Goal: Task Accomplishment & Management: Use online tool/utility

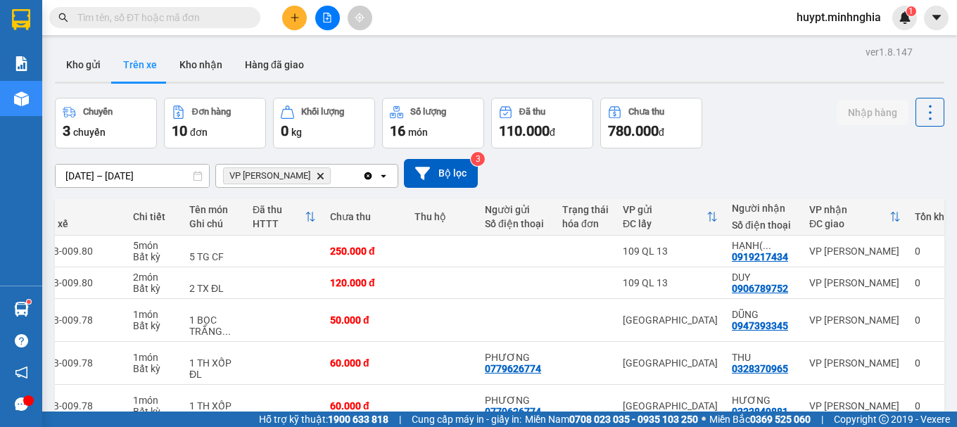
click at [324, 18] on icon "file-add" at bounding box center [327, 18] width 10 height 10
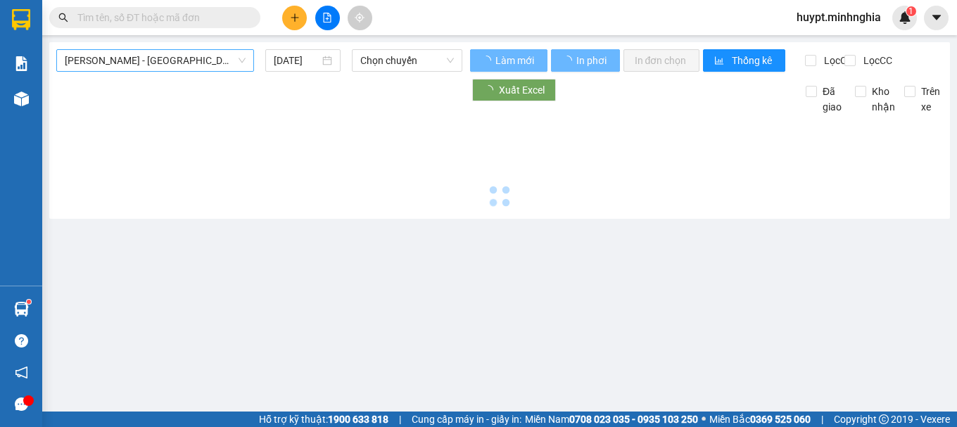
click at [145, 66] on span "[PERSON_NAME] - [GEOGRAPHIC_DATA]" at bounding box center [155, 60] width 181 height 21
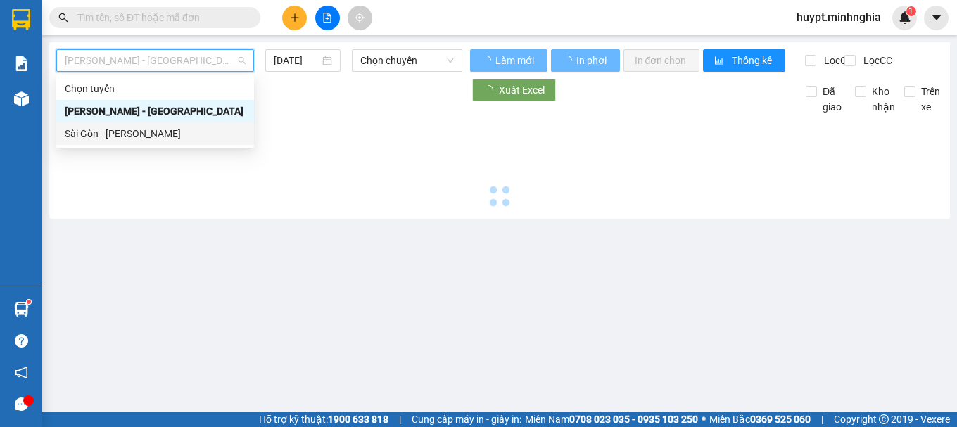
click at [126, 137] on div "Sài Gòn - [PERSON_NAME]" at bounding box center [155, 133] width 181 height 15
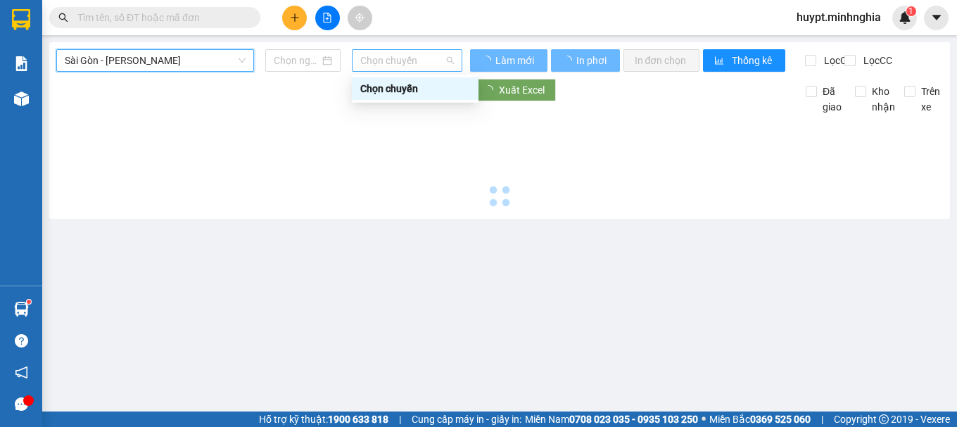
click at [385, 61] on span "Chọn chuyến" at bounding box center [407, 60] width 94 height 21
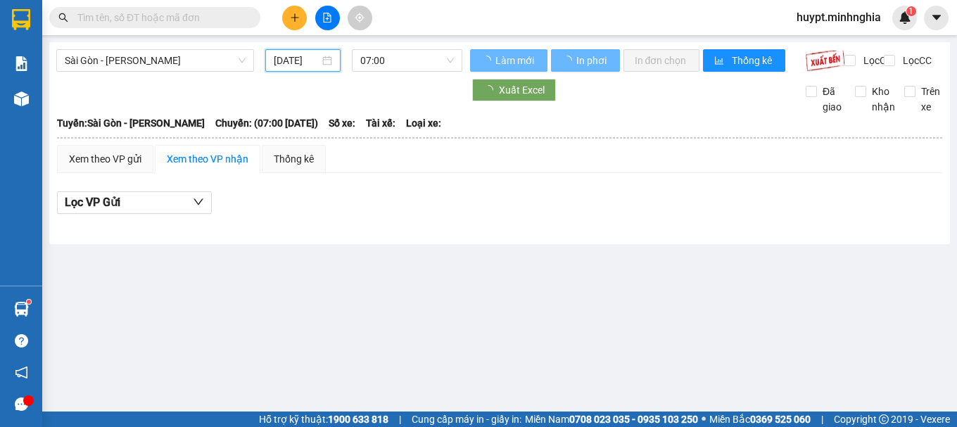
click at [306, 61] on input "[DATE]" at bounding box center [297, 60] width 46 height 15
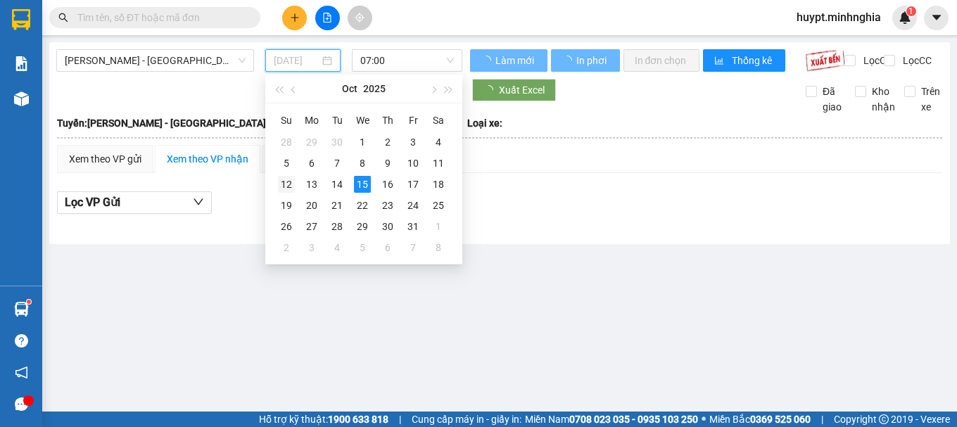
click at [288, 191] on div "12" at bounding box center [286, 184] width 17 height 17
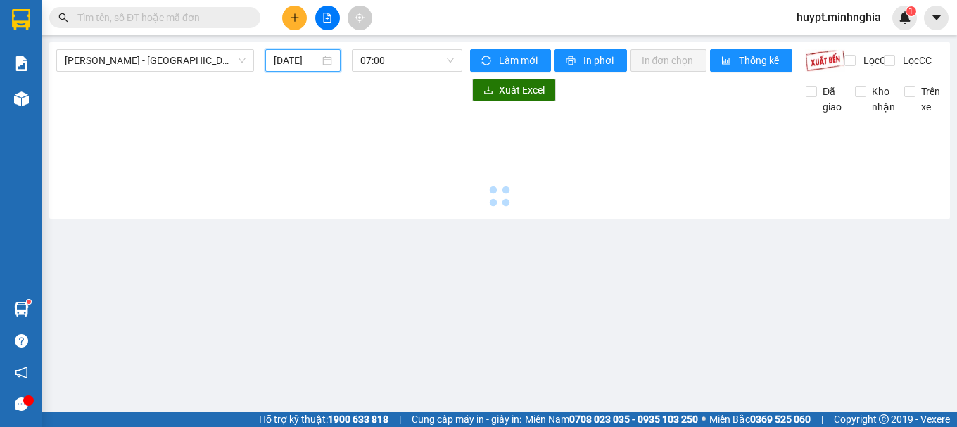
type input "[DATE]"
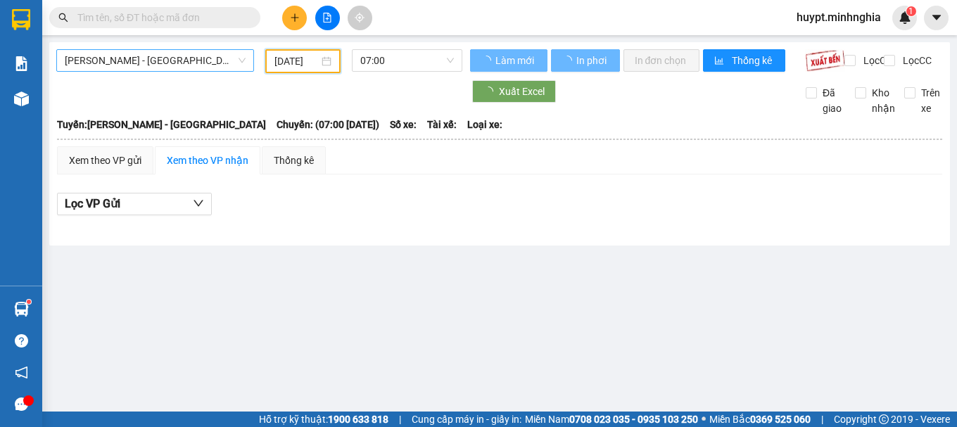
click at [125, 63] on span "[PERSON_NAME] - [GEOGRAPHIC_DATA]" at bounding box center [155, 60] width 181 height 21
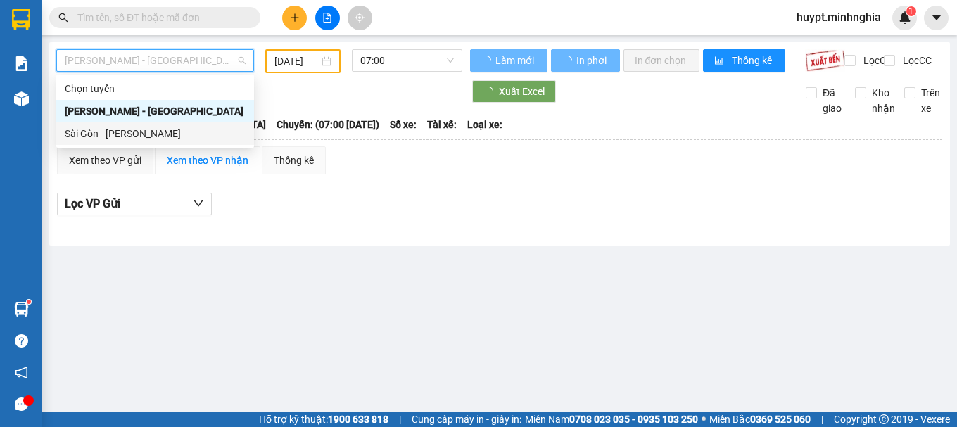
click at [139, 139] on div "Sài Gòn - [PERSON_NAME]" at bounding box center [155, 133] width 181 height 15
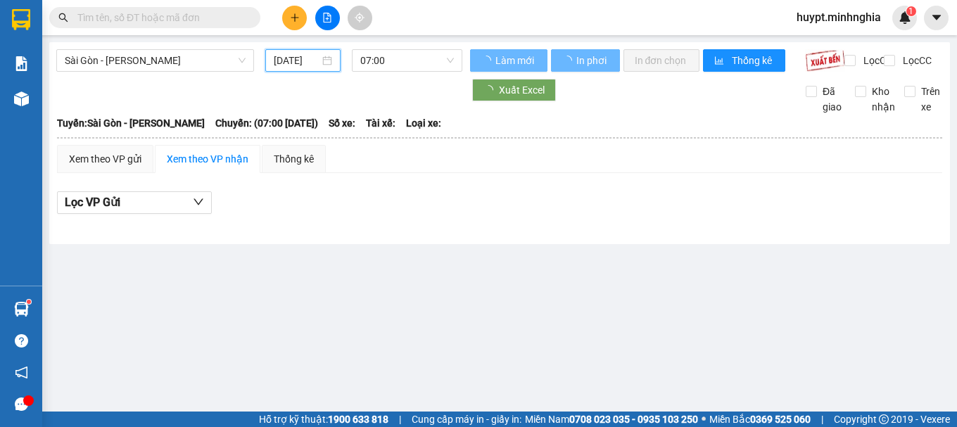
click at [304, 62] on input "[DATE]" at bounding box center [297, 60] width 46 height 15
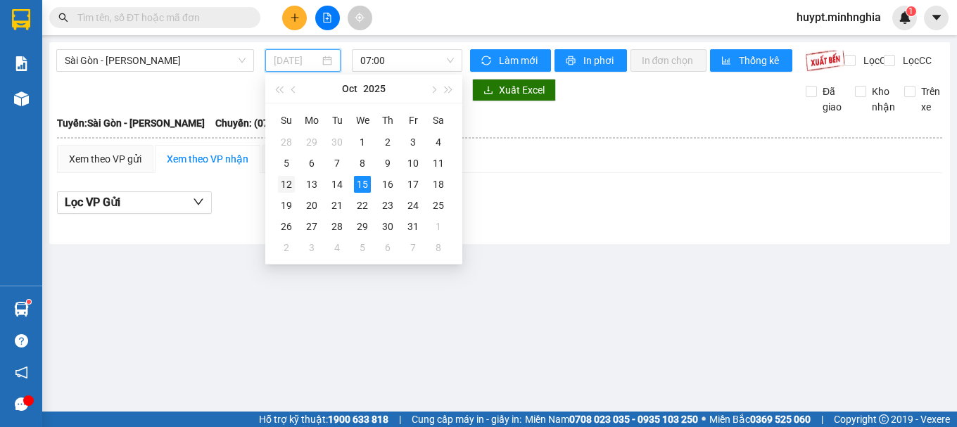
click at [289, 184] on div "12" at bounding box center [286, 184] width 17 height 17
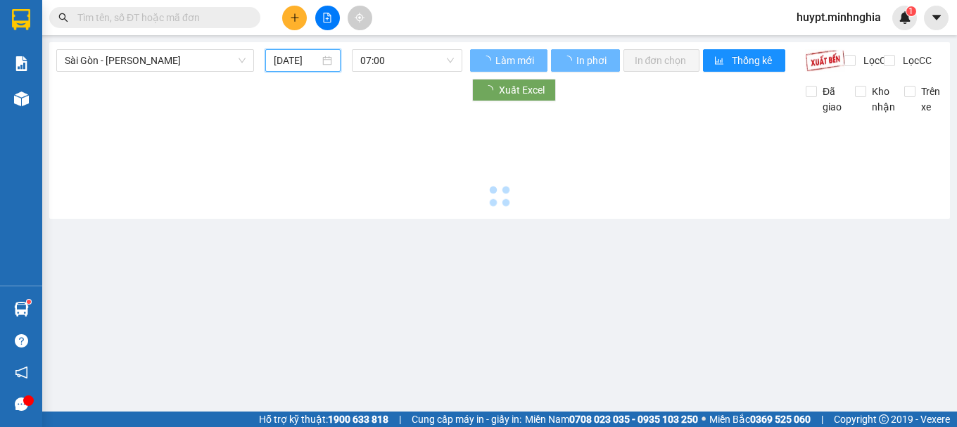
type input "[DATE]"
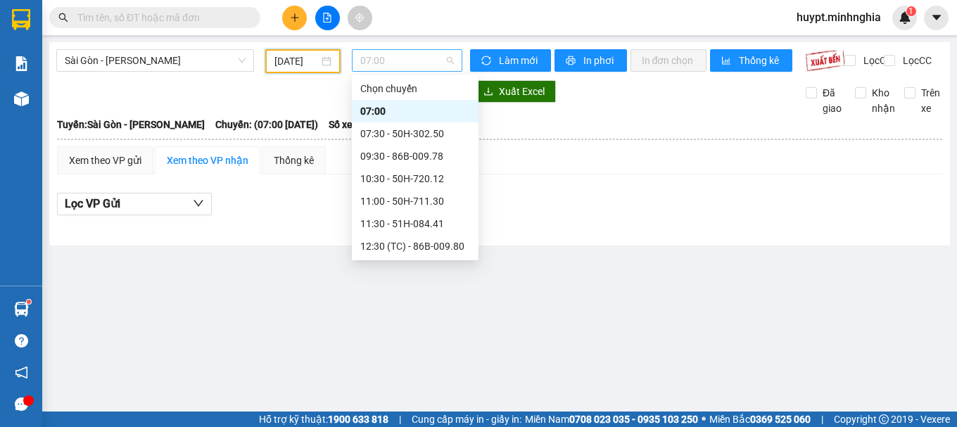
click at [379, 60] on span "07:00" at bounding box center [407, 60] width 94 height 21
click at [413, 139] on div "07:30 - 50H-302.50" at bounding box center [415, 133] width 110 height 15
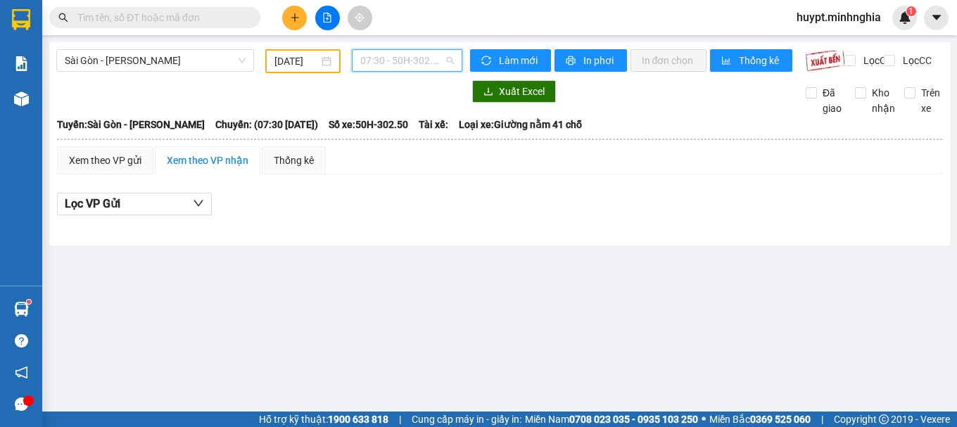
click at [417, 63] on span "07:30 - 50H-302.50" at bounding box center [407, 60] width 94 height 21
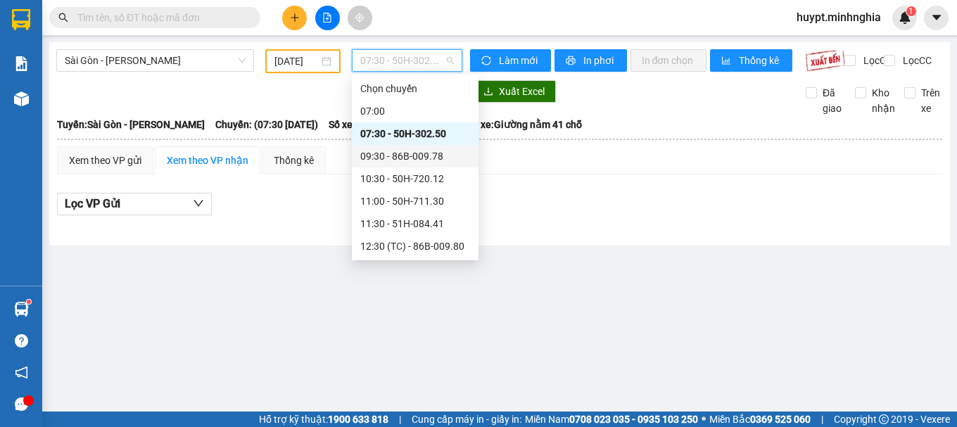
click at [430, 153] on div "09:30 - 86B-009.78" at bounding box center [415, 156] width 110 height 15
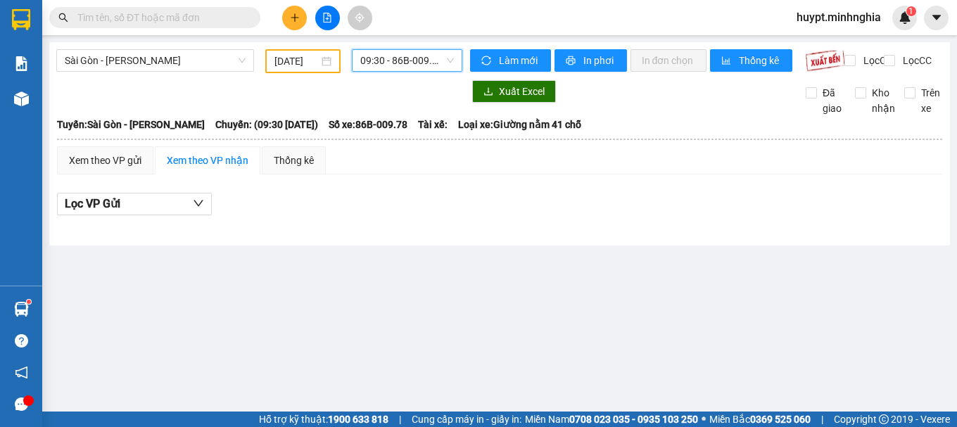
click at [419, 63] on span "09:30 - 86B-009.78" at bounding box center [407, 60] width 94 height 21
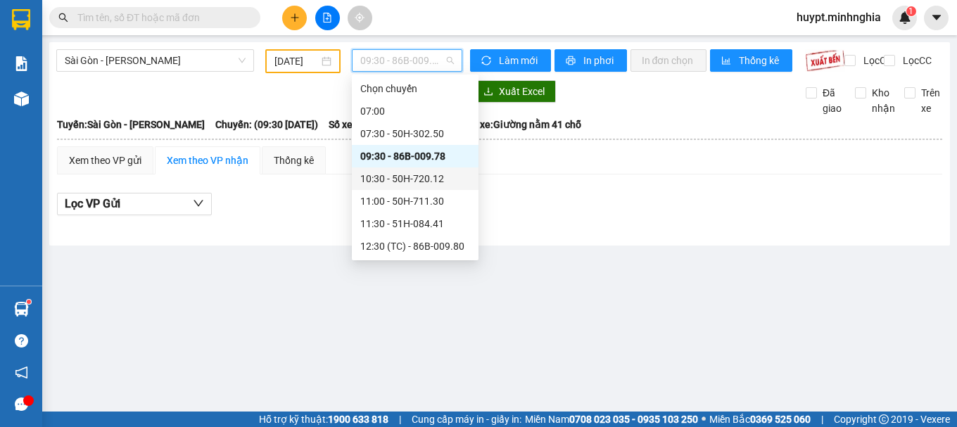
click at [419, 177] on div "10:30 - 50H-720.12" at bounding box center [415, 178] width 110 height 15
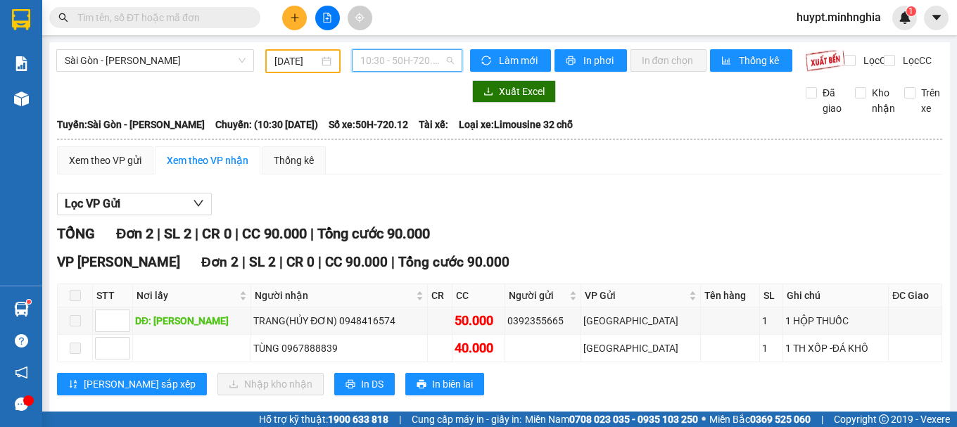
click at [391, 58] on span "10:30 - 50H-720.12" at bounding box center [407, 60] width 94 height 21
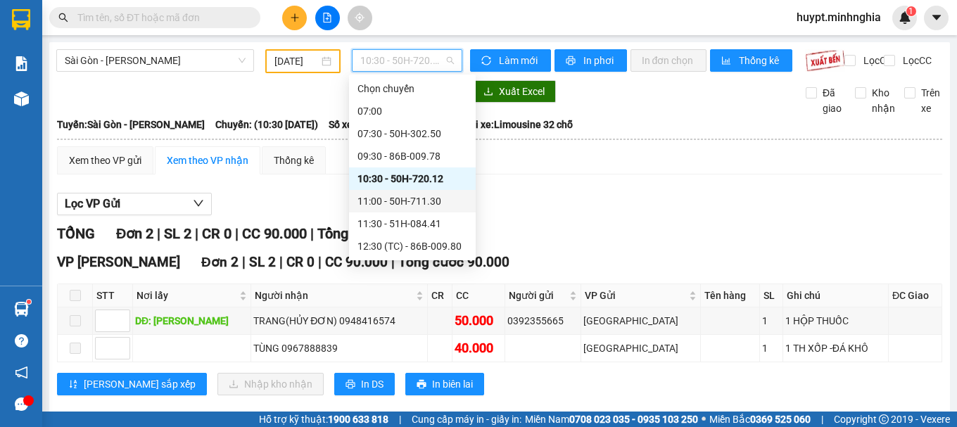
click at [410, 202] on div "11:00 - 50H-711.30" at bounding box center [413, 201] width 110 height 15
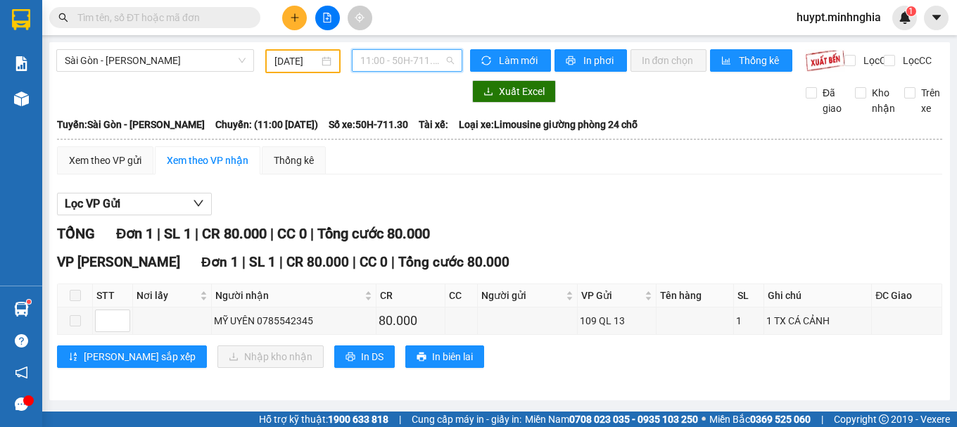
click at [381, 60] on span "11:00 - 50H-711.30" at bounding box center [407, 60] width 94 height 21
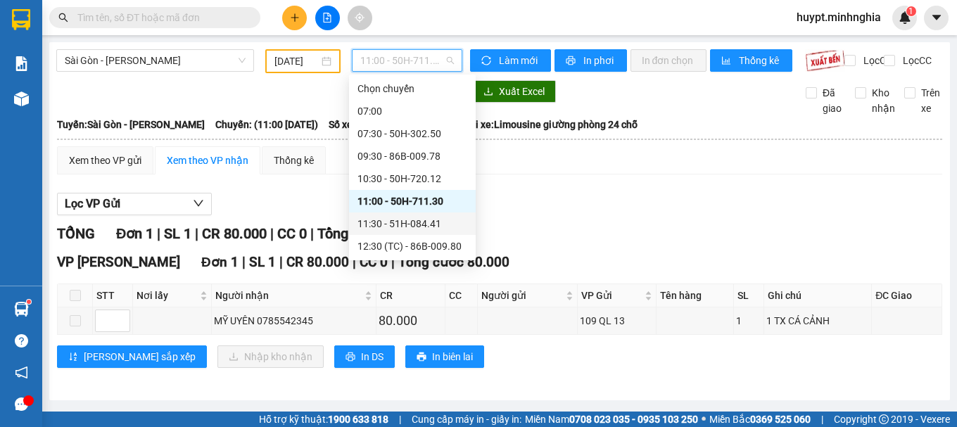
click at [404, 224] on div "11:30 - 51H-084.41" at bounding box center [413, 223] width 110 height 15
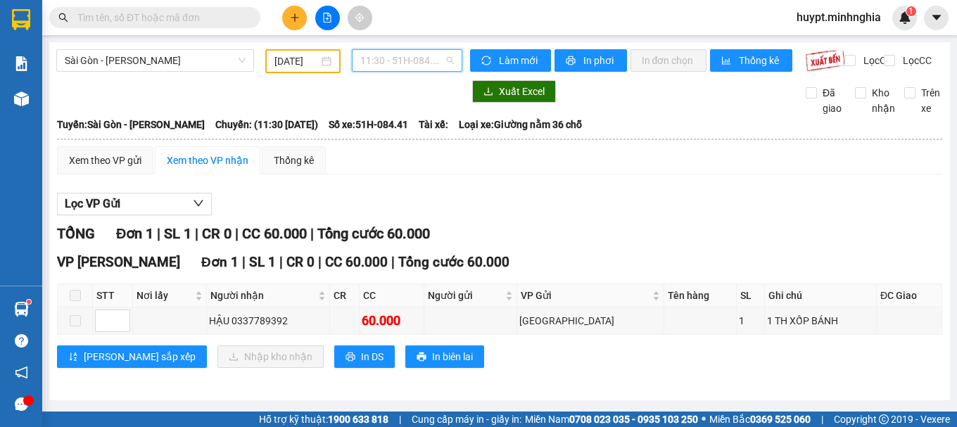
click at [404, 58] on span "11:30 - 51H-084.41" at bounding box center [407, 60] width 94 height 21
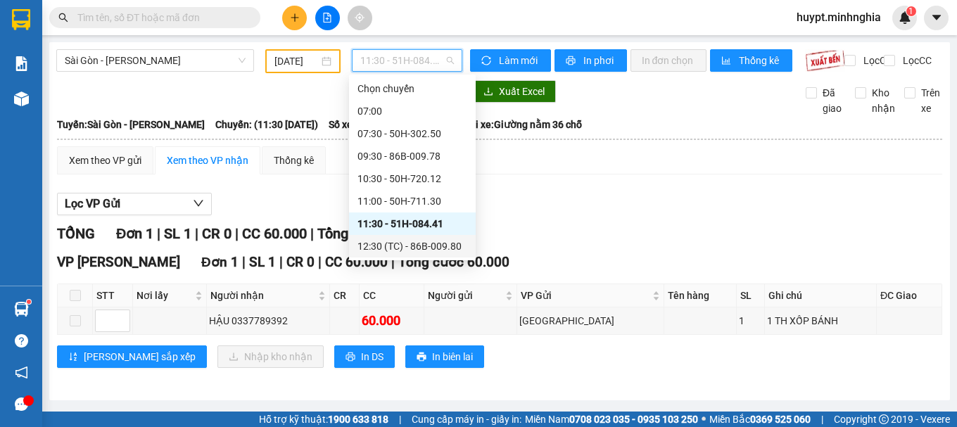
click at [424, 244] on div "12:30 (TC) - 86B-009.80" at bounding box center [413, 246] width 110 height 15
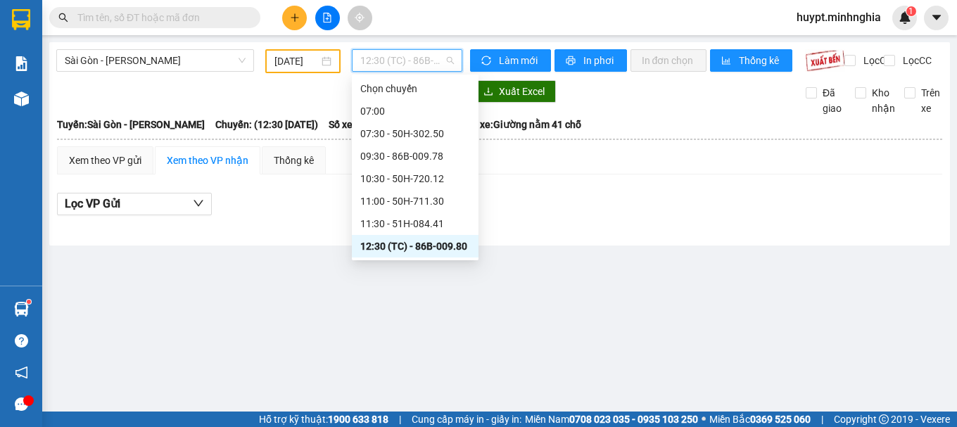
click at [394, 54] on span "12:30 (TC) - 86B-009.80" at bounding box center [407, 60] width 94 height 21
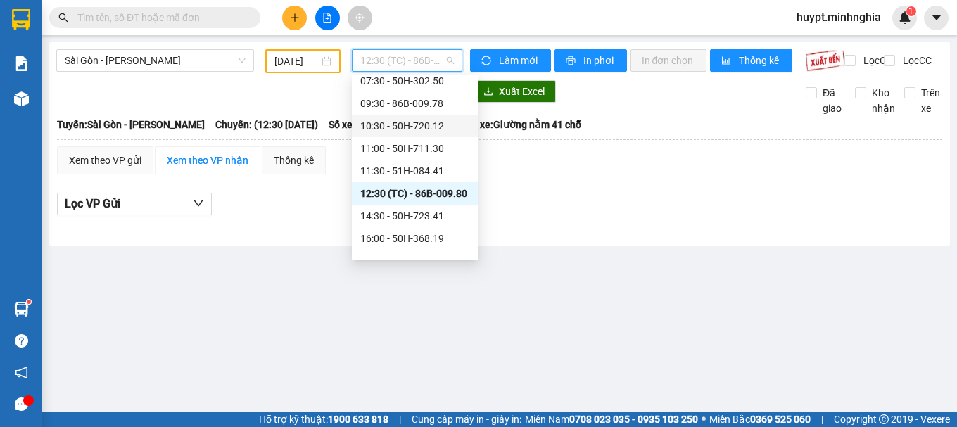
scroll to position [70, 0]
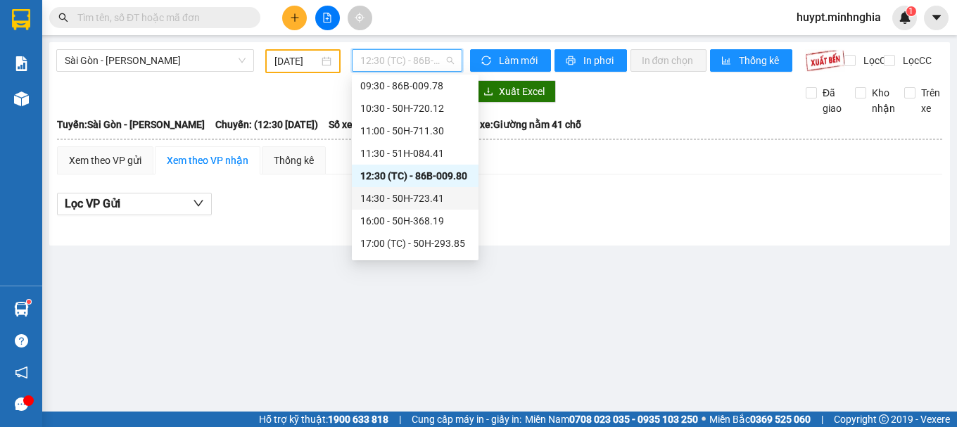
click at [430, 196] on div "14:30 - 50H-723.41" at bounding box center [415, 198] width 110 height 15
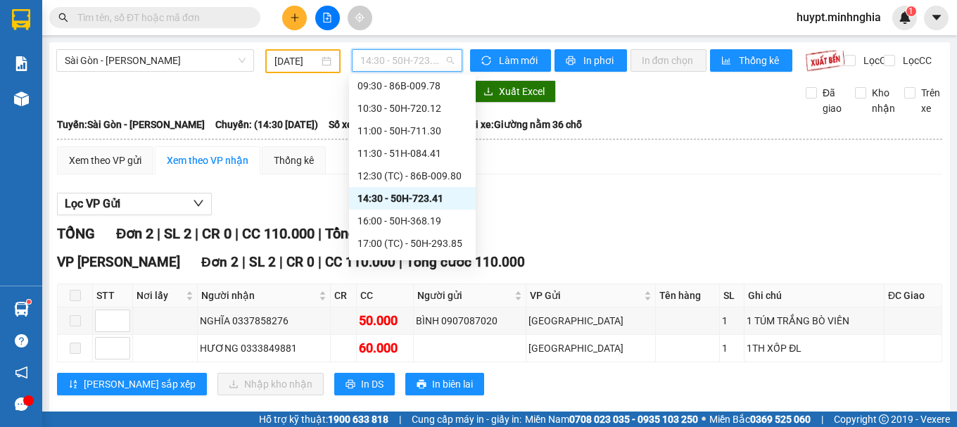
click at [411, 56] on span "14:30 - 50H-723.41" at bounding box center [407, 60] width 94 height 21
click at [429, 222] on div "16:00 - 50H-368.19" at bounding box center [413, 220] width 110 height 15
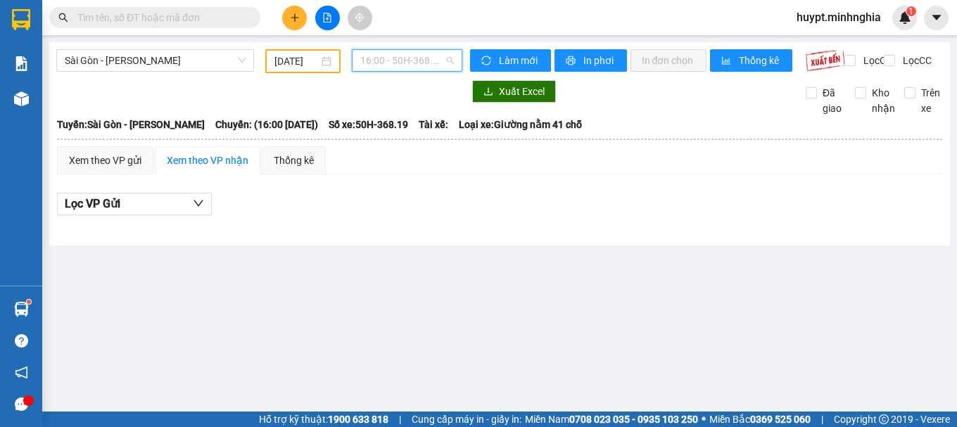
click at [410, 61] on span "16:00 - 50H-368.19" at bounding box center [407, 60] width 94 height 21
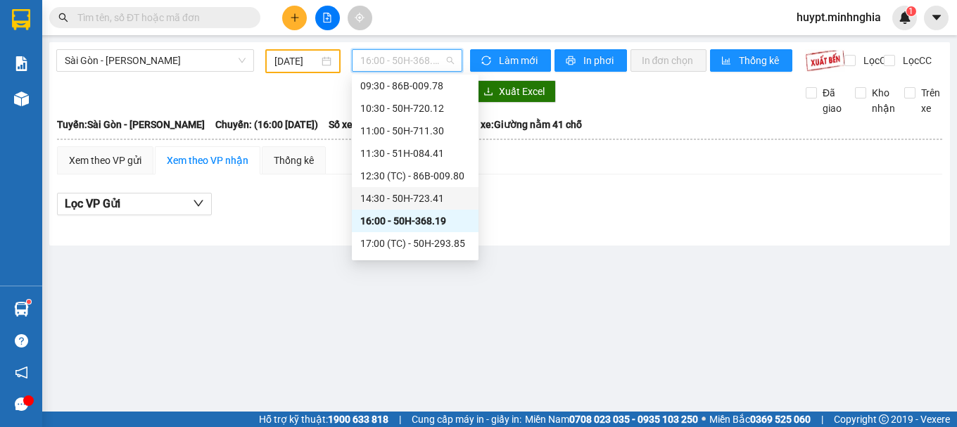
scroll to position [141, 0]
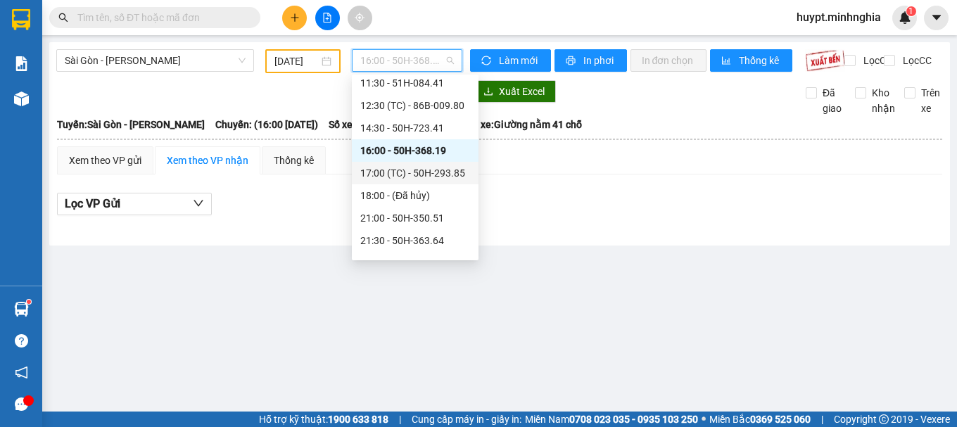
click at [434, 170] on div "17:00 (TC) - 50H-293.85" at bounding box center [415, 172] width 110 height 15
click at [377, 58] on span "17:00 (TC) - 50H-293.85" at bounding box center [407, 60] width 94 height 21
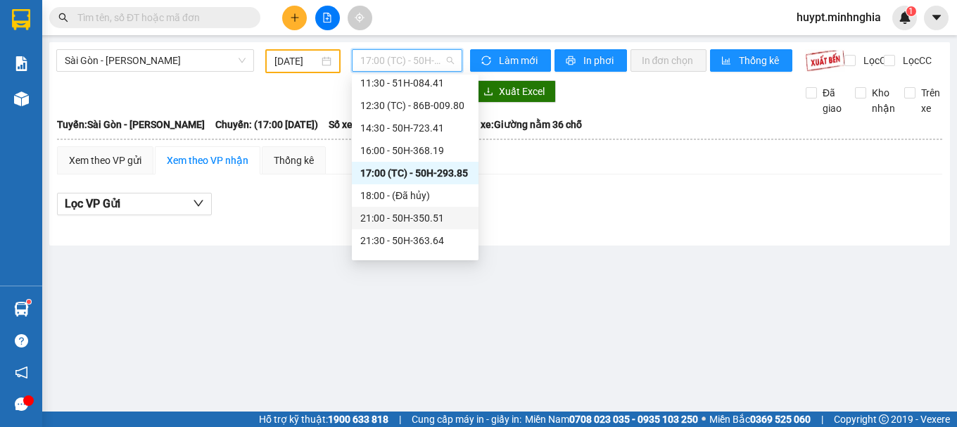
click at [420, 218] on div "21:00 - 50H-350.51" at bounding box center [415, 217] width 110 height 15
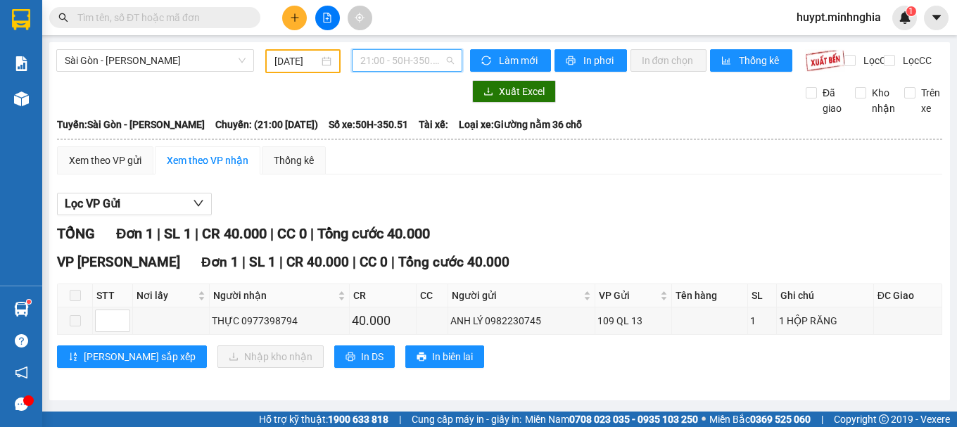
click at [403, 53] on span "21:00 - 50H-350.51" at bounding box center [407, 60] width 94 height 21
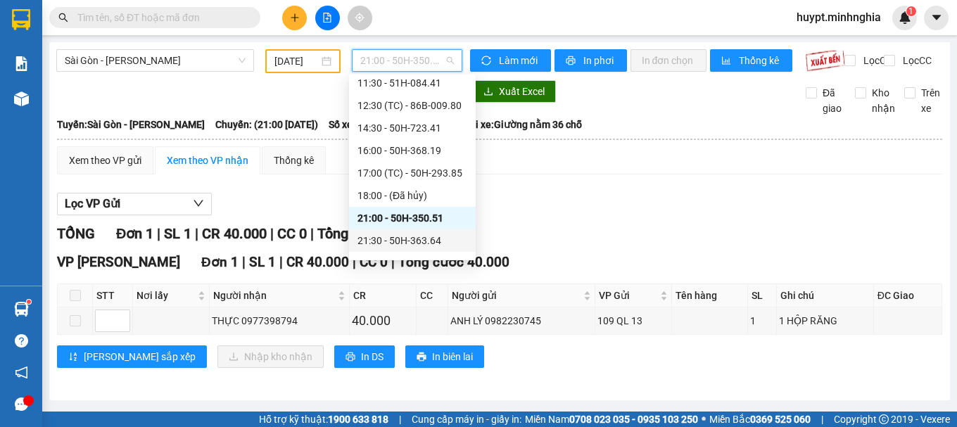
click at [406, 236] on div "21:30 - 50H-363.64" at bounding box center [413, 240] width 110 height 15
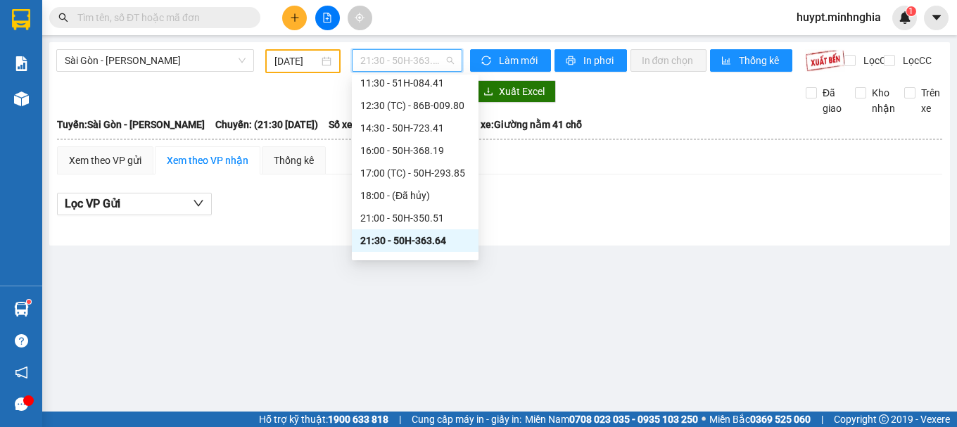
click at [406, 60] on span "21:30 - 50H-363.64" at bounding box center [407, 60] width 94 height 21
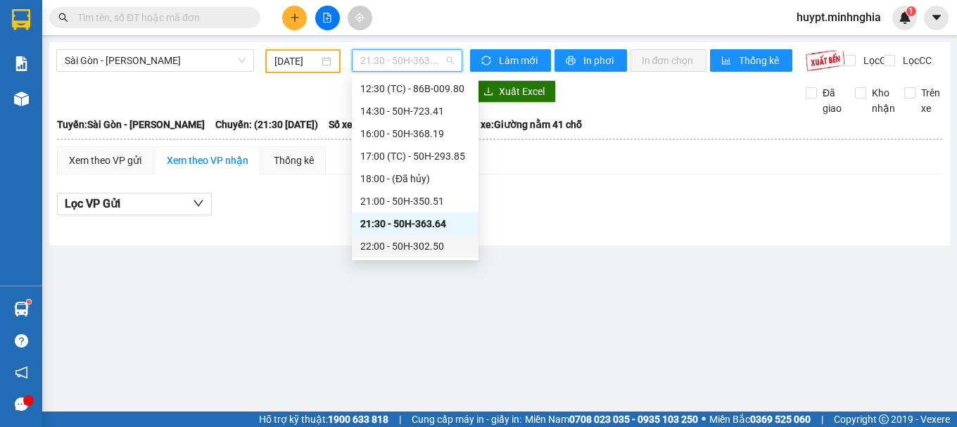
click at [420, 245] on div "22:00 - 50H-302.50" at bounding box center [415, 246] width 110 height 15
